Goal: Task Accomplishment & Management: Manage account settings

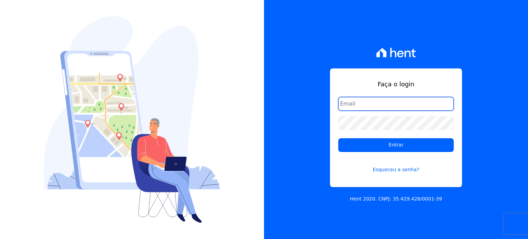
click at [347, 104] on input "email" at bounding box center [396, 104] width 116 height 14
type input "diretoria@grupohurb.com"
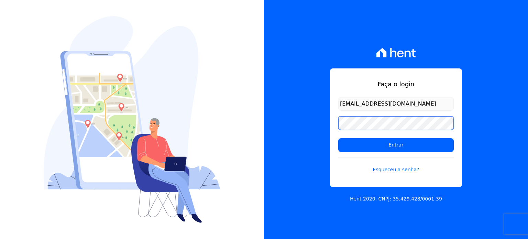
click at [338, 138] on input "Entrar" at bounding box center [396, 145] width 116 height 14
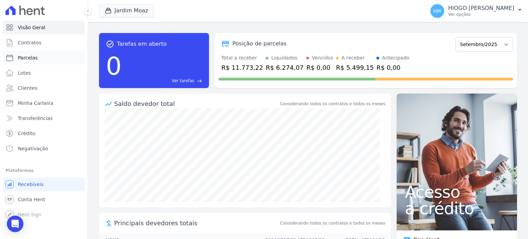
click at [30, 58] on span "Parcelas" at bounding box center [28, 57] width 20 height 7
select select
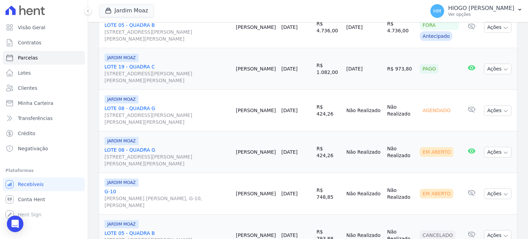
scroll to position [275, 0]
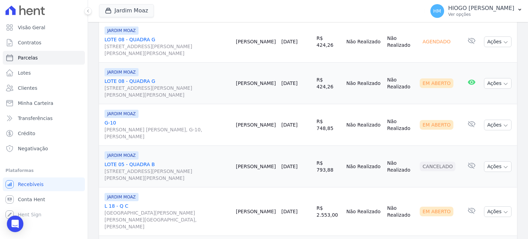
click at [118, 203] on link "L 18 - Q C Rua João Vieira dos Santos, SN, JARDIM MOAZ" at bounding box center [168, 217] width 126 height 28
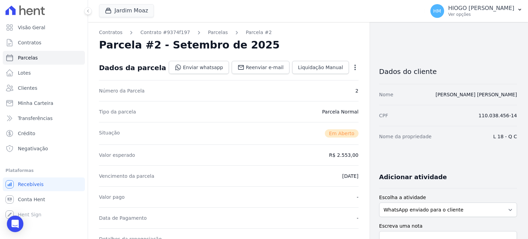
click at [352, 66] on icon "button" at bounding box center [355, 67] width 7 height 7
click at [208, 32] on link "Parcelas" at bounding box center [218, 32] width 20 height 7
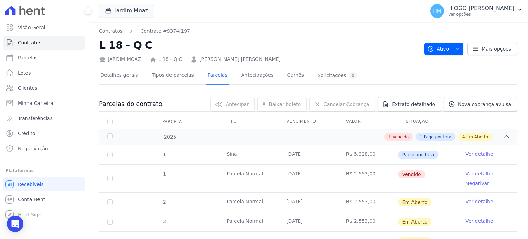
scroll to position [34, 0]
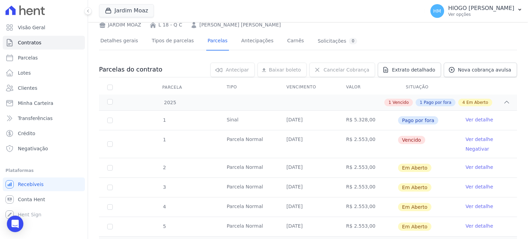
click at [474, 140] on link "Ver detalhe" at bounding box center [480, 139] width 28 height 7
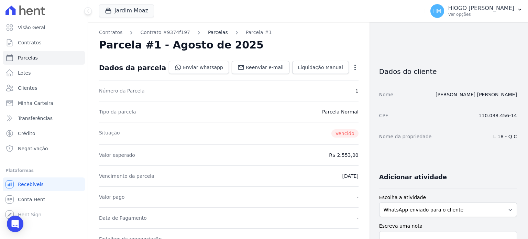
click at [213, 34] on link "Parcelas" at bounding box center [218, 32] width 20 height 7
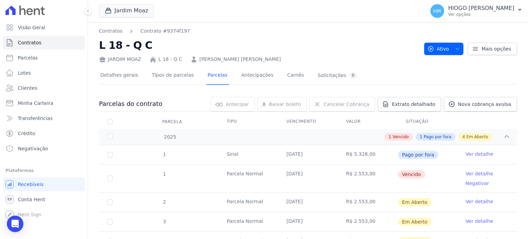
click at [472, 202] on link "Ver detalhe" at bounding box center [480, 201] width 28 height 7
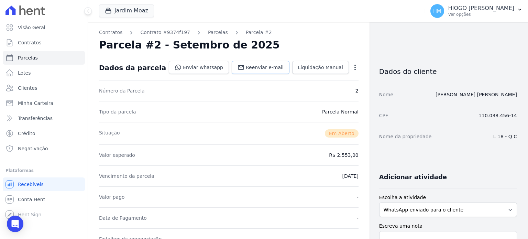
click at [279, 71] on link "Reenviar e-mail" at bounding box center [261, 67] width 58 height 13
click at [203, 67] on link "Enviar whatsapp" at bounding box center [199, 67] width 60 height 13
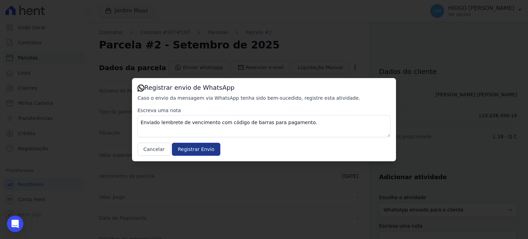
click at [182, 151] on input "Registrar Envio" at bounding box center [196, 149] width 48 height 13
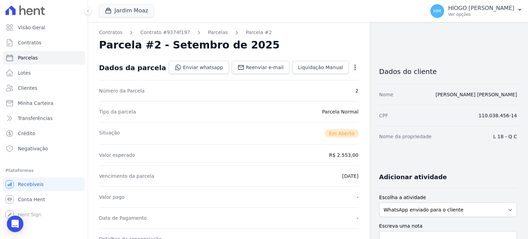
click at [352, 66] on icon "button" at bounding box center [355, 67] width 7 height 7
click at [215, 123] on div "Situação Em Aberto" at bounding box center [229, 133] width 260 height 22
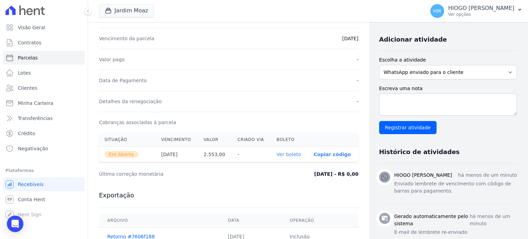
click at [282, 154] on link "Ver boleto" at bounding box center [289, 155] width 24 height 6
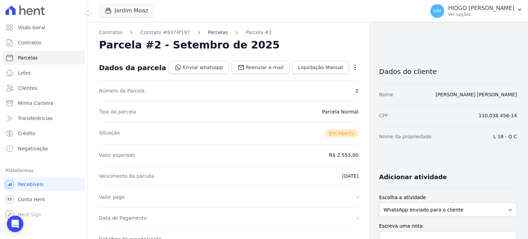
click at [208, 30] on link "Parcelas" at bounding box center [218, 32] width 20 height 7
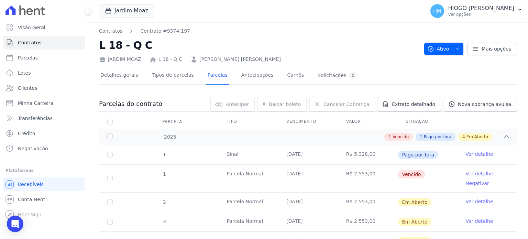
scroll to position [84, 0]
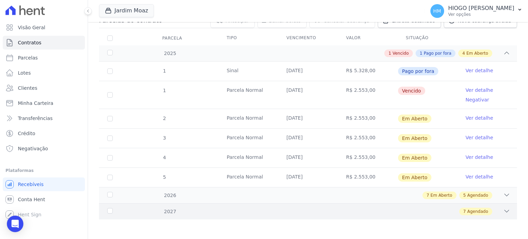
click at [209, 214] on div "2027 7 Agendado" at bounding box center [308, 211] width 418 height 16
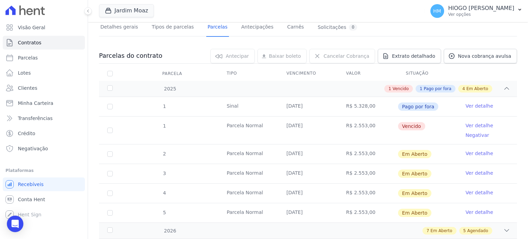
scroll to position [0, 0]
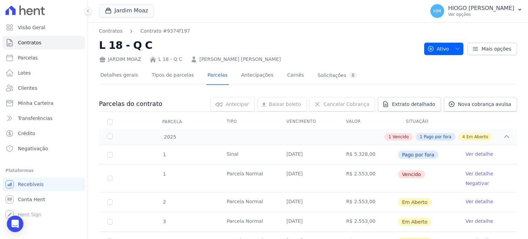
click at [469, 174] on link "Ver detalhe" at bounding box center [480, 173] width 28 height 7
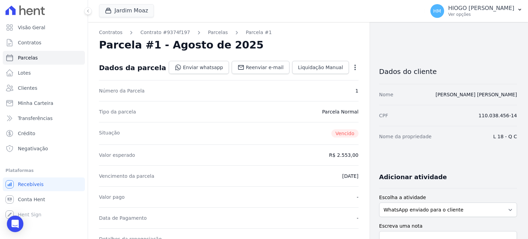
click at [352, 68] on icon "button" at bounding box center [355, 67] width 7 height 7
click at [304, 115] on link "Renegociar" at bounding box center [325, 114] width 61 height 12
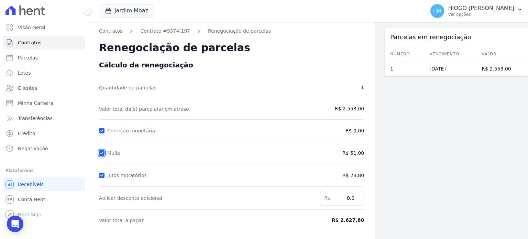
click at [102, 153] on input "Multa" at bounding box center [102, 153] width 6 height 6
checkbox input "false"
click at [105, 173] on div "Juros moratórios" at bounding box center [197, 175] width 197 height 8
click at [102, 175] on input "Juros moratórios" at bounding box center [102, 176] width 6 height 6
checkbox input "false"
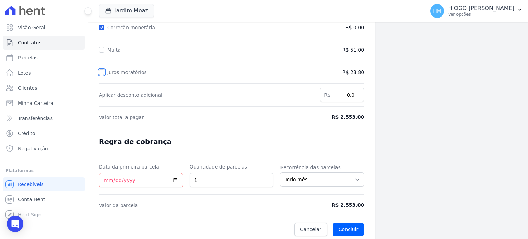
scroll to position [104, 0]
click at [177, 178] on input "Data da primeira parcela" at bounding box center [141, 179] width 84 height 14
click at [147, 179] on input "Data da primeira parcela" at bounding box center [141, 179] width 84 height 14
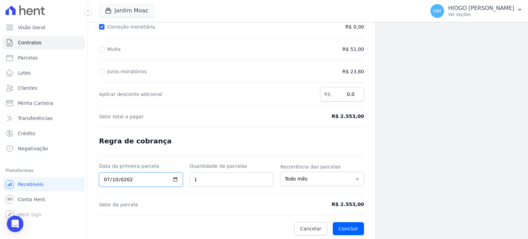
type input "2027-07-10"
click at [249, 177] on input "1" at bounding box center [232, 179] width 84 height 14
click at [403, 166] on div "Parcelas em renegociação Número Vencimento Valor 1 10/08/2025 R$ 2.553,00" at bounding box center [456, 79] width 143 height 323
click at [336, 180] on select "Todo mês A cada 2 meses A cada 3 meses A cada 6 meses A cada 10 meses A cada 12…" at bounding box center [322, 179] width 84 height 14
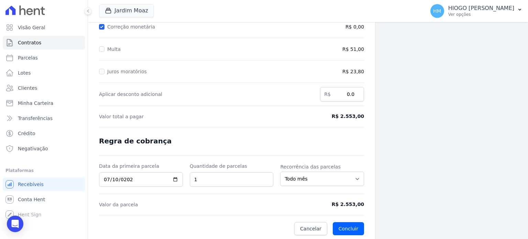
click at [407, 176] on div "Parcelas em renegociação Número Vencimento Valor 1 10/08/2025 R$ 2.553,00" at bounding box center [456, 79] width 143 height 323
click at [354, 181] on select "Todo mês A cada 2 meses A cada 3 meses A cada 6 meses A cada 10 meses A cada 12…" at bounding box center [322, 179] width 84 height 14
click at [484, 157] on div "Parcelas em renegociação Número Vencimento Valor 1 10/08/2025 R$ 2.553,00" at bounding box center [456, 79] width 143 height 323
click at [115, 181] on input "2027-07-10" at bounding box center [141, 179] width 84 height 14
click at [116, 177] on input "2027-07-10" at bounding box center [141, 179] width 84 height 14
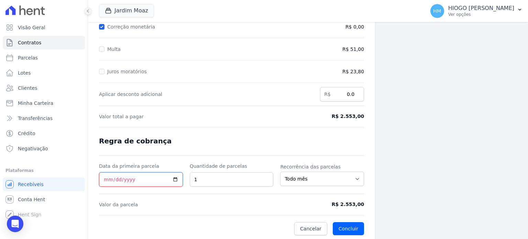
type input "2027-08-10"
click at [423, 144] on div "Parcelas em renegociação Número Vencimento Valor 1 10/08/2025 R$ 2.553,00" at bounding box center [456, 79] width 143 height 323
click at [353, 223] on button "Concluir" at bounding box center [348, 228] width 31 height 13
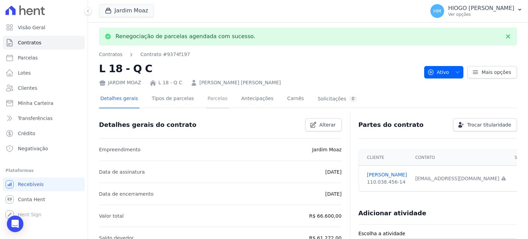
click at [213, 99] on link "Parcelas" at bounding box center [217, 99] width 23 height 18
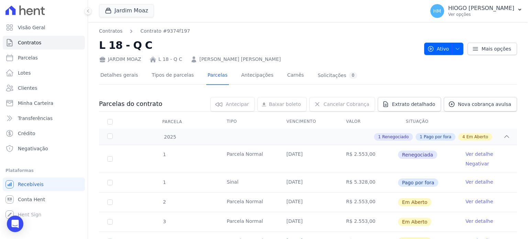
scroll to position [84, 0]
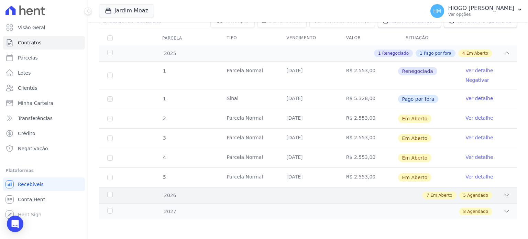
click at [354, 201] on div "2026 7 Em Aberto 5 Agendado" at bounding box center [308, 195] width 418 height 16
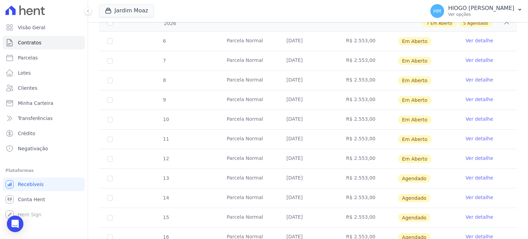
scroll to position [318, 0]
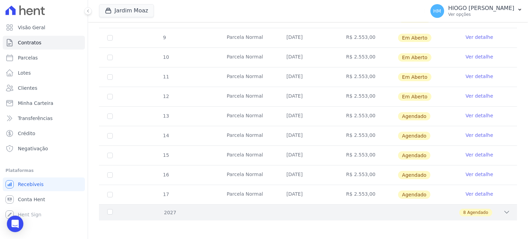
click at [352, 214] on div "2027 8 Agendado" at bounding box center [308, 212] width 418 height 16
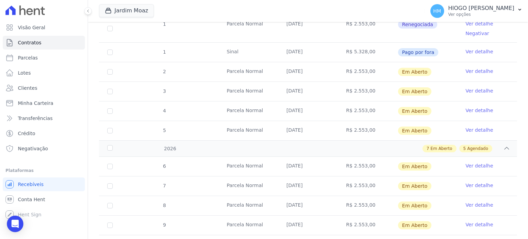
scroll to position [0, 0]
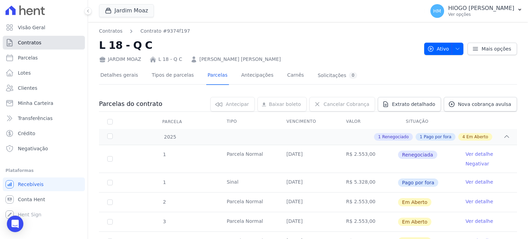
click at [40, 44] on link "Contratos" at bounding box center [44, 43] width 82 height 14
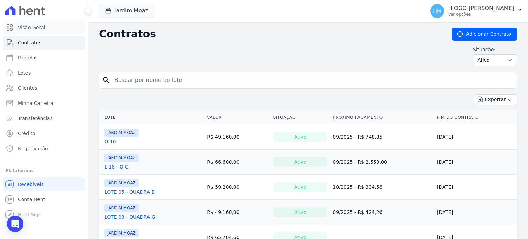
click at [36, 30] on span "Visão Geral" at bounding box center [32, 27] width 28 height 7
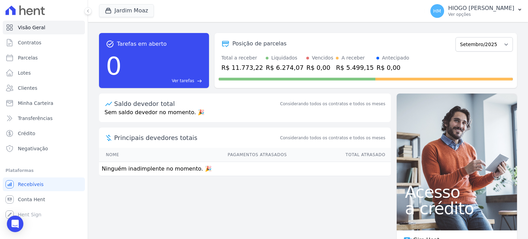
click at [343, 60] on div "A receber" at bounding box center [353, 57] width 23 height 7
drag, startPoint x: 333, startPoint y: 194, endPoint x: 321, endPoint y: 194, distance: 11.7
click at [329, 194] on div "task_alt Tarefas em aberto 0 Ver tarefas east Posição de parcelas Novembro/2024…" at bounding box center [308, 130] width 440 height 217
click at [147, 108] on div "Saldo devedor total" at bounding box center [196, 103] width 165 height 9
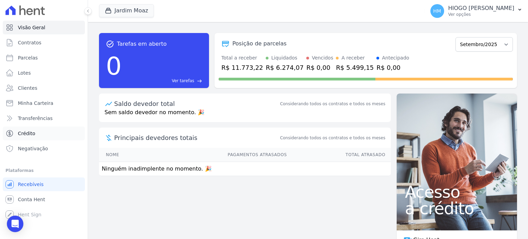
click at [32, 133] on span "Crédito" at bounding box center [27, 133] width 18 height 7
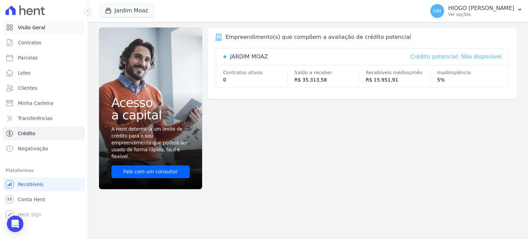
click at [39, 30] on span "Visão Geral" at bounding box center [32, 27] width 28 height 7
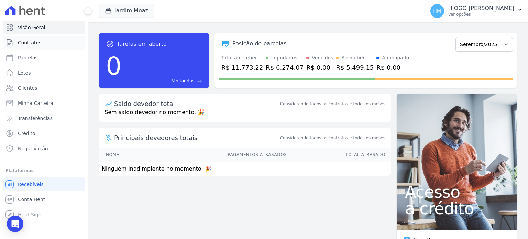
click at [30, 46] on link "Contratos" at bounding box center [44, 43] width 82 height 14
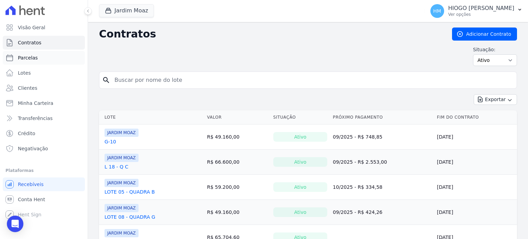
click at [31, 58] on span "Parcelas" at bounding box center [28, 57] width 20 height 7
select select
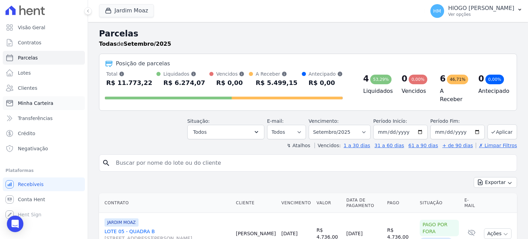
click at [43, 103] on span "Minha Carteira" at bounding box center [35, 103] width 35 height 7
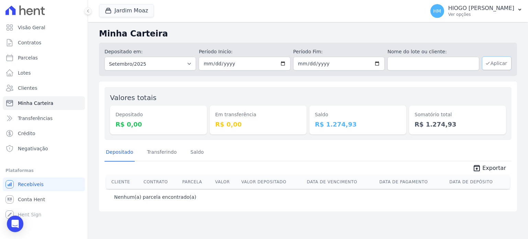
click at [494, 66] on button "Aplicar" at bounding box center [497, 63] width 30 height 14
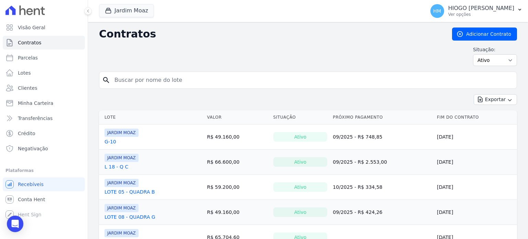
scroll to position [81, 0]
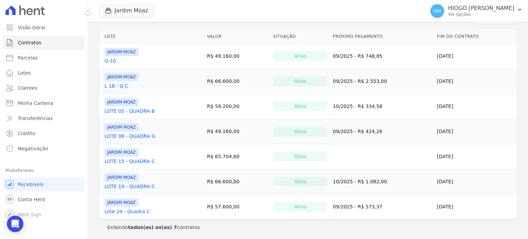
click at [117, 85] on link "L 18 - Q C" at bounding box center [117, 86] width 24 height 7
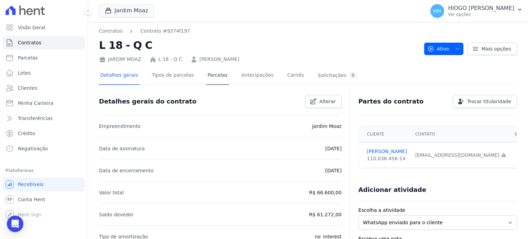
scroll to position [34, 0]
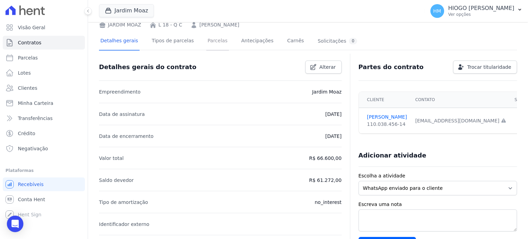
click at [211, 43] on link "Parcelas" at bounding box center [217, 41] width 23 height 18
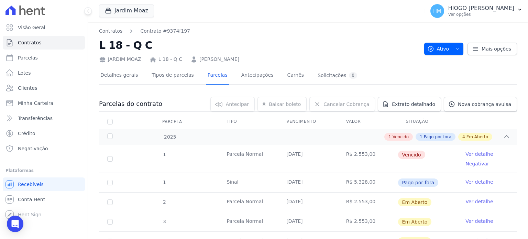
scroll to position [84, 0]
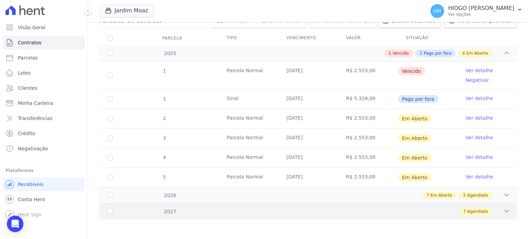
click at [498, 208] on div "7 Agendado" at bounding box center [329, 212] width 364 height 8
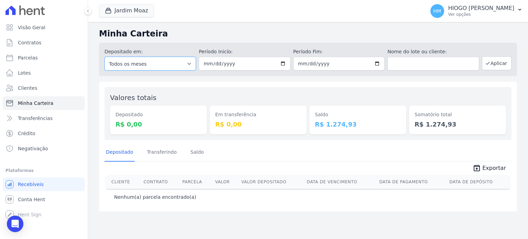
click at [169, 65] on select "Todos os meses Novembro/2024 Dezembro/2024 Janeiro/2025 Fevereiro/2025 Março/20…" at bounding box center [150, 64] width 91 height 14
select select "09/2025"
click at [105, 57] on select "Todos os meses Novembro/2024 Dezembro/2024 Janeiro/2025 Fevereiro/2025 Março/20…" at bounding box center [150, 64] width 91 height 14
click at [498, 63] on button "Aplicar" at bounding box center [497, 63] width 30 height 14
click at [189, 63] on select "Todos os meses Novembro/2024 Dezembro/2024 Janeiro/2025 Fevereiro/2025 Março/20…" at bounding box center [150, 64] width 91 height 14
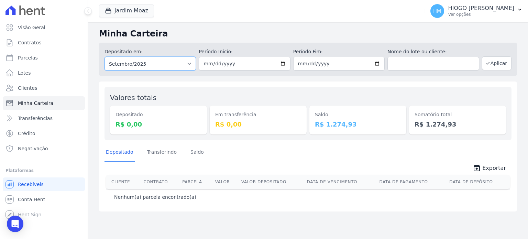
select select "10/2025"
click at [105, 57] on select "Todos os meses Novembro/2024 Dezembro/2024 Janeiro/2025 Fevereiro/2025 Março/20…" at bounding box center [150, 64] width 91 height 14
click at [504, 63] on button "Aplicar" at bounding box center [497, 63] width 30 height 14
click at [165, 66] on select "Todos os meses Novembro/2024 Dezembro/2024 Janeiro/2025 Fevereiro/2025 Março/20…" at bounding box center [150, 64] width 91 height 14
select select "08/2025"
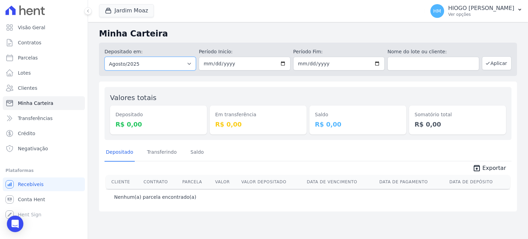
click at [105, 57] on select "Todos os meses Novembro/2024 Dezembro/2024 Janeiro/2025 Fevereiro/2025 Março/20…" at bounding box center [150, 64] width 91 height 14
click at [494, 64] on button "Aplicar" at bounding box center [497, 63] width 30 height 14
click at [174, 62] on select "Todos os meses Novembro/2024 Dezembro/2024 Janeiro/2025 Fevereiro/2025 Março/20…" at bounding box center [150, 64] width 91 height 14
select select "07/2025"
click at [105, 57] on select "Todos os meses Novembro/2024 Dezembro/2024 Janeiro/2025 Fevereiro/2025 Março/20…" at bounding box center [150, 64] width 91 height 14
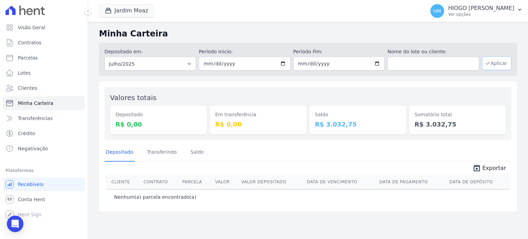
click at [497, 63] on button "Aplicar" at bounding box center [497, 63] width 30 height 14
click at [176, 62] on select "Todos os meses Novembro/2024 Dezembro/2024 Janeiro/2025 Fevereiro/2025 Março/20…" at bounding box center [150, 64] width 91 height 14
select select "02/2025"
click at [105, 57] on select "Todos os meses Novembro/2024 Dezembro/2024 Janeiro/2025 Fevereiro/2025 Março/20…" at bounding box center [150, 64] width 91 height 14
click at [497, 63] on button "Aplicar" at bounding box center [497, 63] width 30 height 14
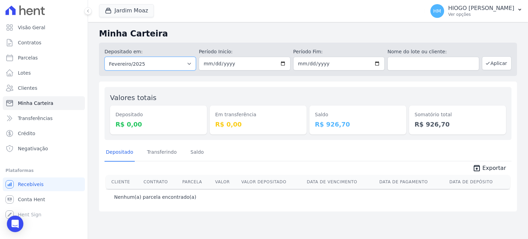
click at [177, 60] on select "Todos os meses Novembro/2024 Dezembro/2024 Janeiro/2025 Fevereiro/2025 Março/20…" at bounding box center [150, 64] width 91 height 14
select select "05/2025"
click at [105, 57] on select "Todos os meses Novembro/2024 Dezembro/2024 Janeiro/2025 Fevereiro/2025 Março/20…" at bounding box center [150, 64] width 91 height 14
click at [498, 67] on button "Aplicar" at bounding box center [497, 63] width 30 height 14
click at [172, 62] on select "Todos os meses Novembro/2024 Dezembro/2024 Janeiro/2025 Fevereiro/2025 Março/20…" at bounding box center [150, 64] width 91 height 14
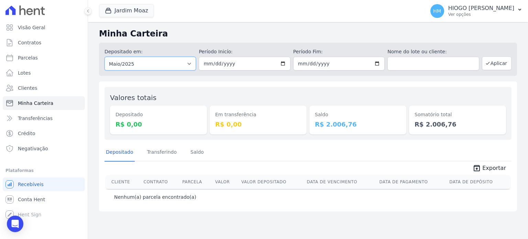
select select "06/2025"
click at [105, 57] on select "Todos os meses Novembro/2024 Dezembro/2024 Janeiro/2025 Fevereiro/2025 Março/20…" at bounding box center [150, 64] width 91 height 14
click at [502, 64] on button "Aplicar" at bounding box center [497, 63] width 30 height 14
click at [34, 30] on span "Visão Geral" at bounding box center [32, 27] width 28 height 7
